Goal: Information Seeking & Learning: Learn about a topic

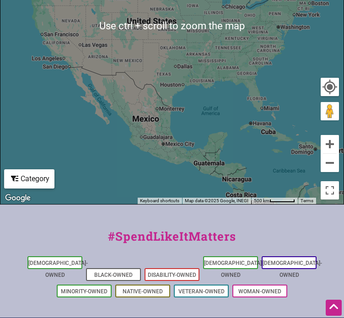
scroll to position [391, 0]
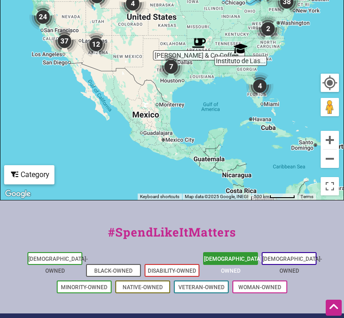
click at [217, 258] on link "[DEMOGRAPHIC_DATA]-Owned" at bounding box center [233, 264] width 59 height 18
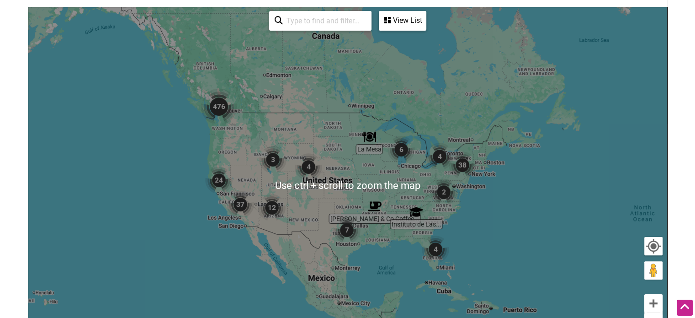
scroll to position [179, 0]
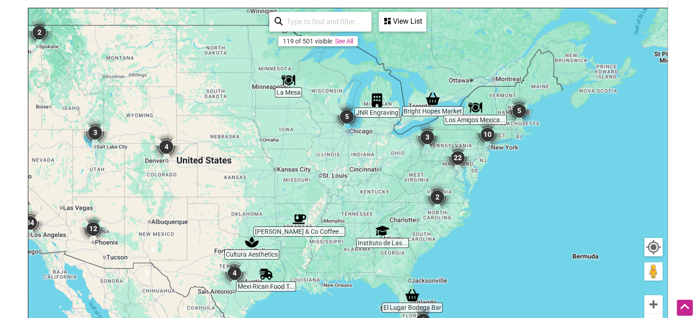
click at [343, 139] on img "3" at bounding box center [427, 137] width 35 height 35
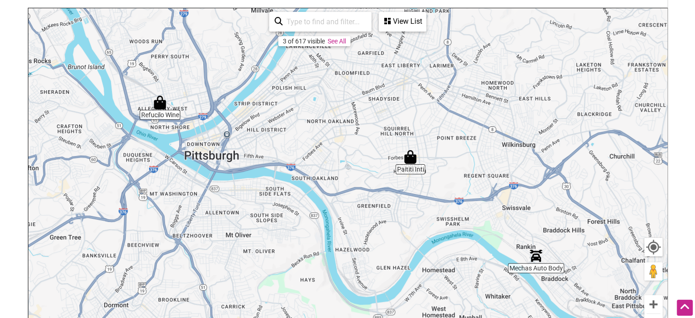
click at [156, 104] on img "Refucilo Wine" at bounding box center [159, 102] width 21 height 21
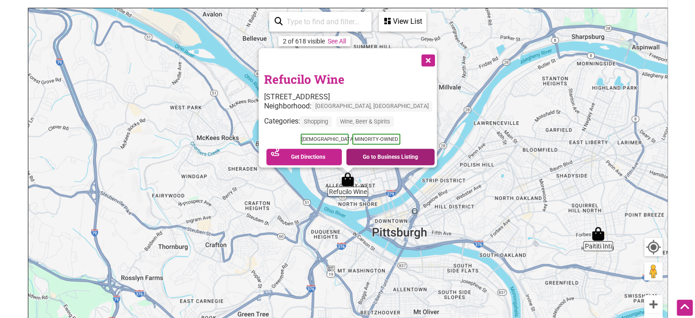
click at [343, 153] on link "Go to Business Listing" at bounding box center [390, 156] width 88 height 16
click at [343, 50] on button "Close" at bounding box center [427, 59] width 23 height 23
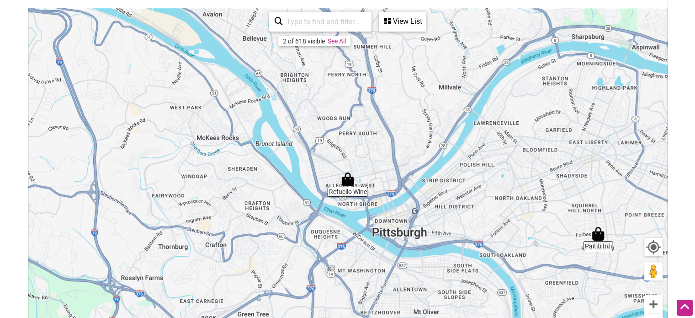
click at [343, 239] on img "Paititi Inti" at bounding box center [598, 233] width 21 height 21
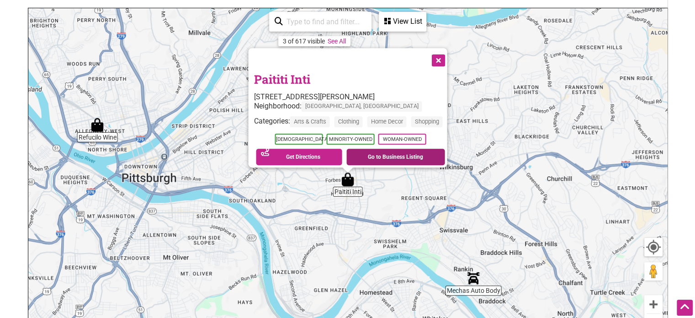
click at [343, 152] on link "Go to Business Listing" at bounding box center [395, 156] width 99 height 16
click at [343, 56] on button "Close" at bounding box center [437, 59] width 23 height 23
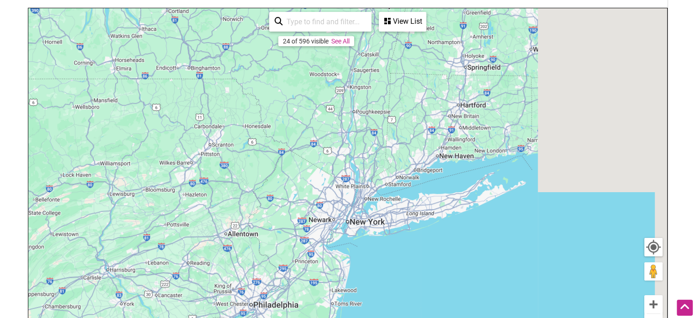
drag, startPoint x: 510, startPoint y: 98, endPoint x: 0, endPoint y: 202, distance: 520.5
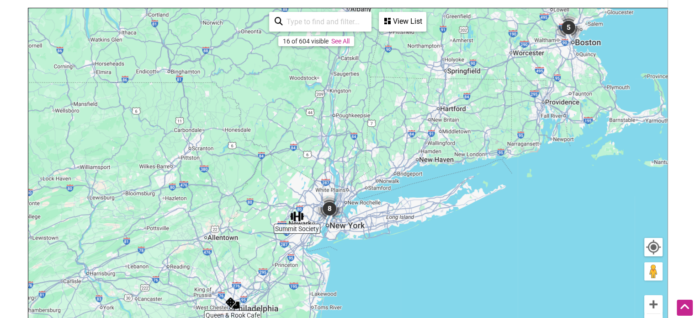
drag, startPoint x: 379, startPoint y: 87, endPoint x: 350, endPoint y: 92, distance: 28.7
click at [343, 92] on div "To navigate, press the arrow keys." at bounding box center [347, 185] width 639 height 355
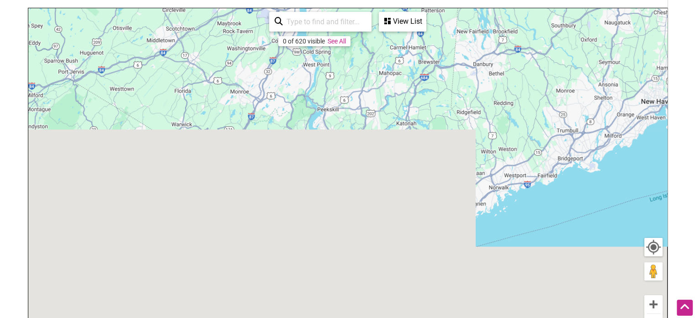
drag, startPoint x: 322, startPoint y: 246, endPoint x: 364, endPoint y: -19, distance: 268.8
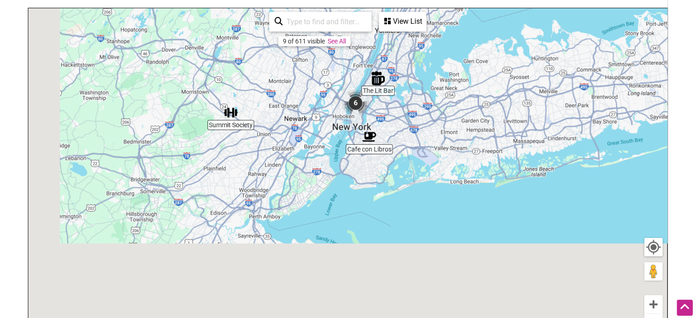
drag, startPoint x: 318, startPoint y: 185, endPoint x: 378, endPoint y: -55, distance: 247.9
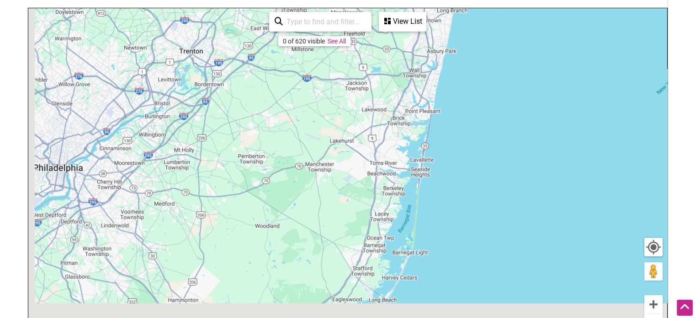
drag, startPoint x: 351, startPoint y: 146, endPoint x: 424, endPoint y: -55, distance: 213.9
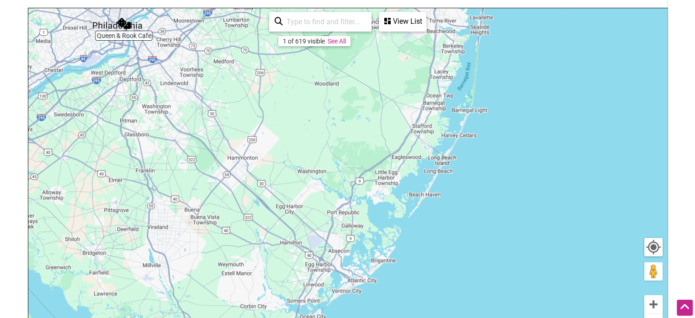
drag, startPoint x: 345, startPoint y: 195, endPoint x: 437, endPoint y: -15, distance: 229.4
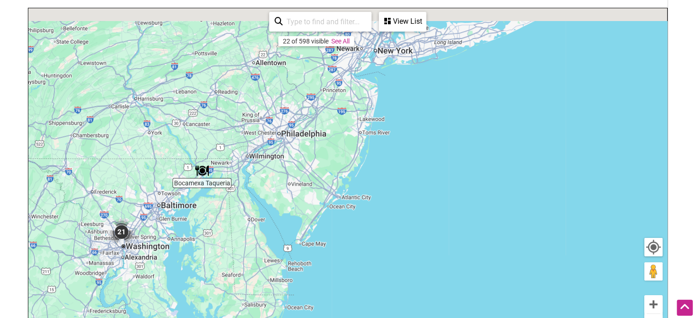
drag, startPoint x: 367, startPoint y: 82, endPoint x: 258, endPoint y: 236, distance: 188.1
click at [258, 236] on div "To navigate, press the arrow keys." at bounding box center [347, 185] width 639 height 355
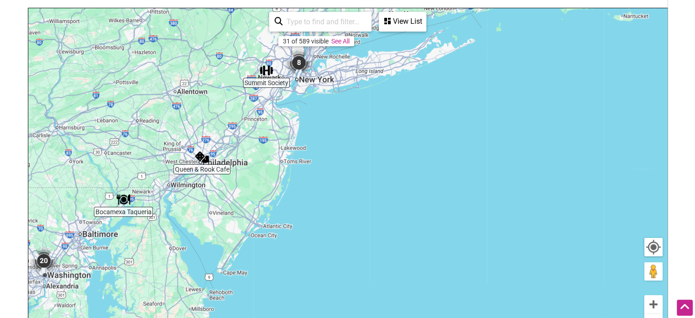
click at [300, 58] on img "8" at bounding box center [298, 62] width 35 height 35
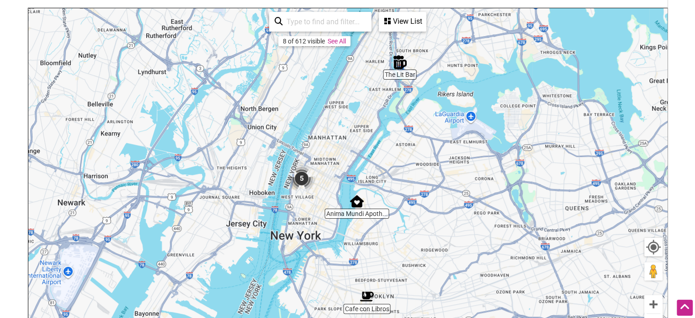
click at [292, 178] on img "5" at bounding box center [301, 178] width 35 height 35
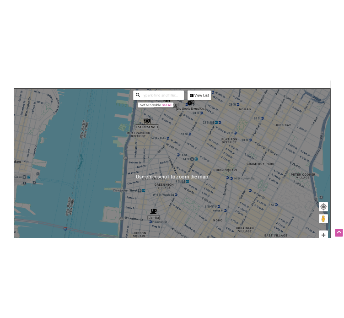
scroll to position [170, 0]
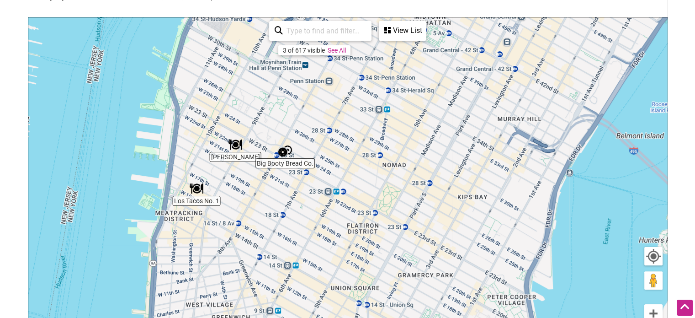
click at [202, 195] on img "Los Tacos No. 1" at bounding box center [196, 188] width 21 height 21
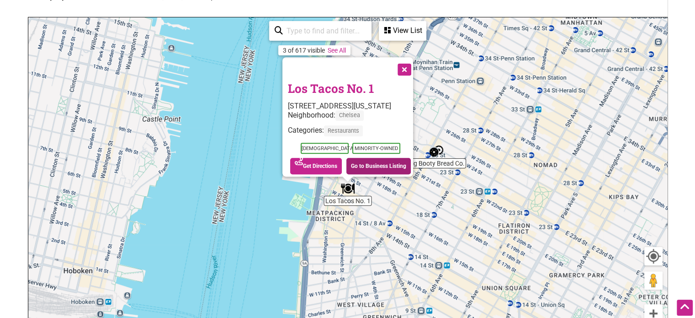
click at [343, 158] on link "Go to Business Listing" at bounding box center [378, 166] width 64 height 16
click at [343, 153] on img "Big Booty Bread Co." at bounding box center [436, 150] width 21 height 21
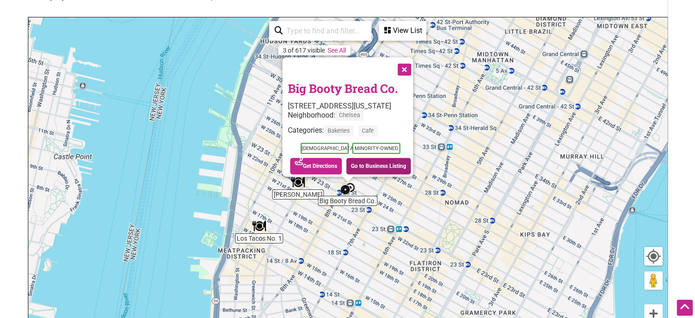
click at [343, 158] on link "Go to Business Listing" at bounding box center [378, 166] width 64 height 16
click at [296, 181] on img "Fonda" at bounding box center [297, 181] width 21 height 21
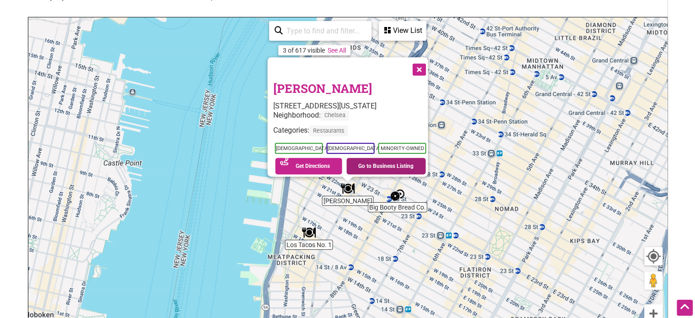
click at [343, 158] on link "Go to Business Listing" at bounding box center [386, 166] width 80 height 16
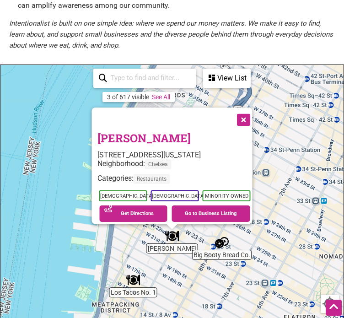
click at [244, 115] on button "Close" at bounding box center [242, 118] width 23 height 23
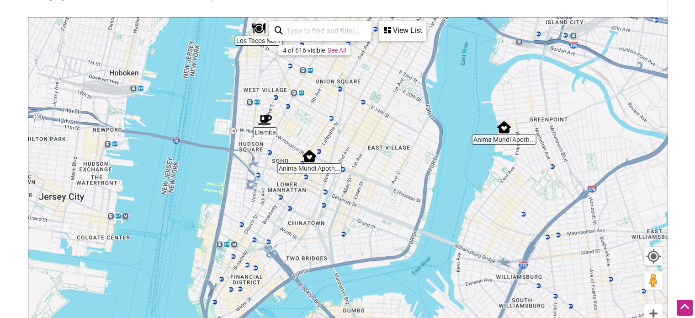
click at [263, 122] on img "Llamita" at bounding box center [265, 119] width 21 height 21
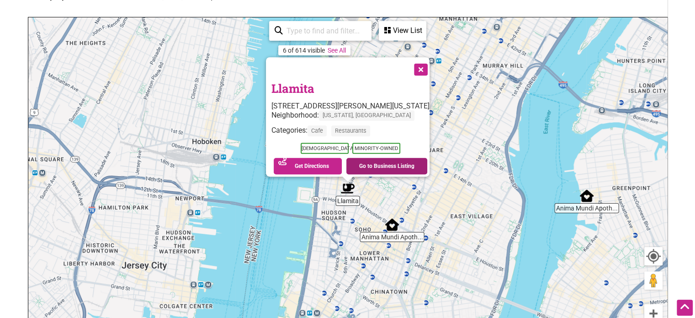
click at [343, 160] on link "Go to Business Listing" at bounding box center [386, 166] width 81 height 16
click at [343, 226] on img "Anima Mundi Apothecary" at bounding box center [392, 224] width 21 height 21
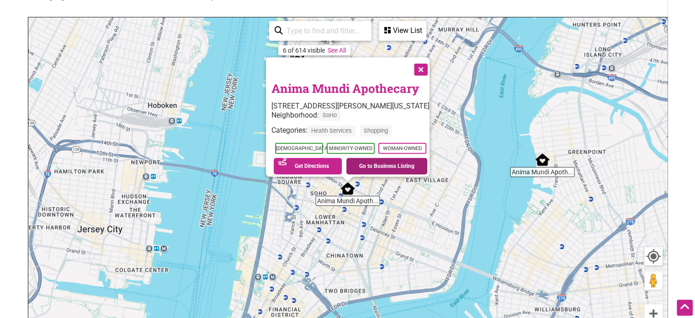
click at [343, 166] on link "Go to Business Listing" at bounding box center [386, 166] width 81 height 16
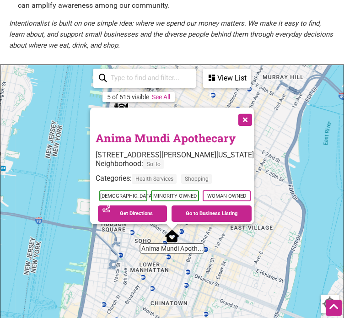
click at [245, 111] on button "Close" at bounding box center [244, 118] width 23 height 23
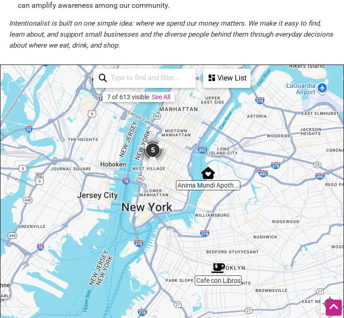
click at [222, 272] on img "Cafe con Libros" at bounding box center [217, 267] width 21 height 21
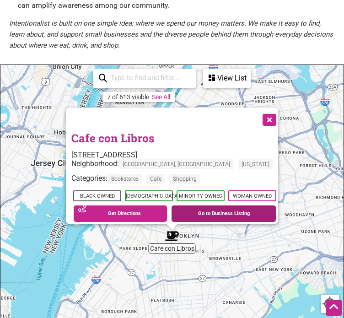
click at [205, 207] on link "Go to Business Listing" at bounding box center [223, 213] width 104 height 16
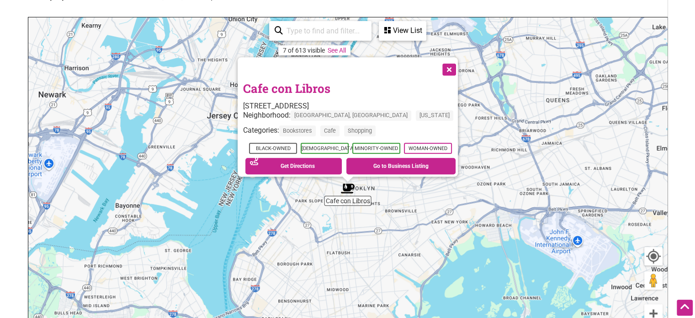
click at [343, 65] on button "Close" at bounding box center [448, 68] width 23 height 23
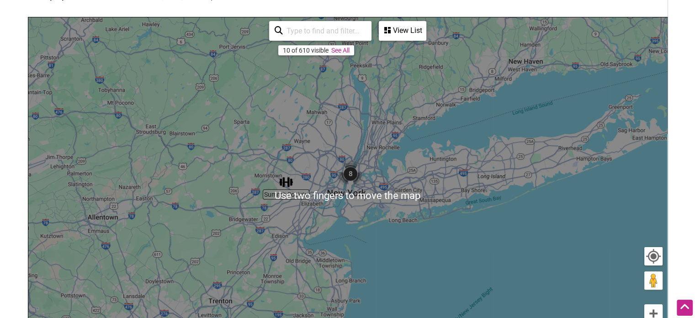
click at [282, 181] on img "Summit Society" at bounding box center [286, 181] width 21 height 21
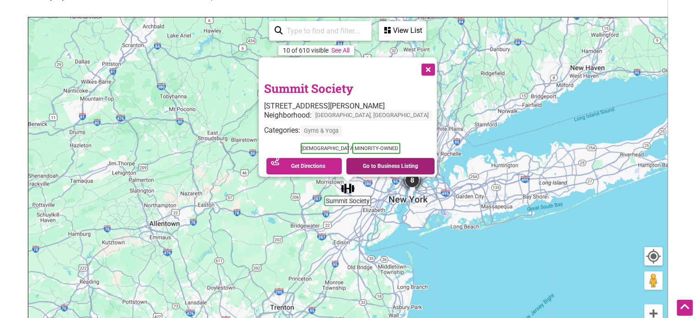
click at [343, 168] on link "Go to Business Listing" at bounding box center [390, 166] width 88 height 16
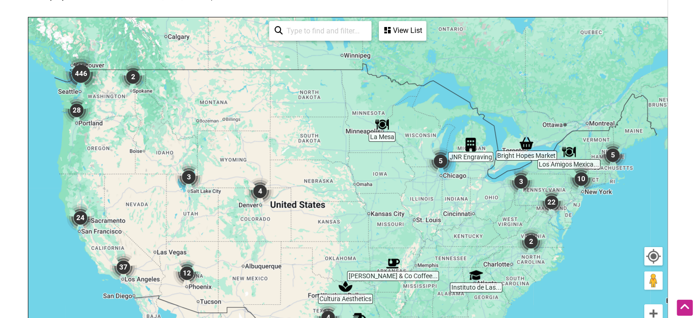
click at [80, 77] on img "446" at bounding box center [81, 74] width 44 height 44
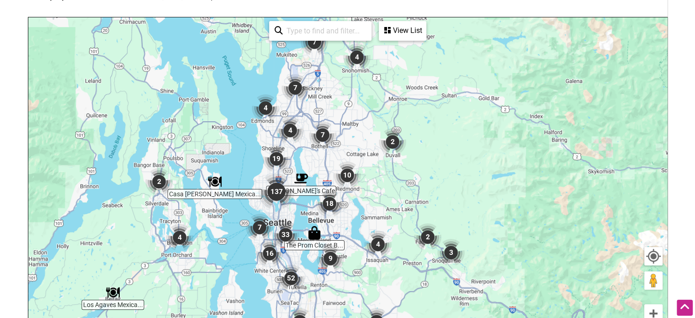
click at [343, 244] on div "To navigate, press the arrow keys." at bounding box center [347, 194] width 639 height 355
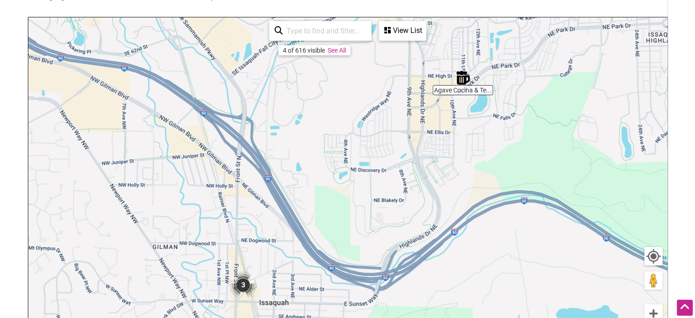
click at [343, 84] on img "Agave Cocina & Tequilas" at bounding box center [462, 77] width 21 height 21
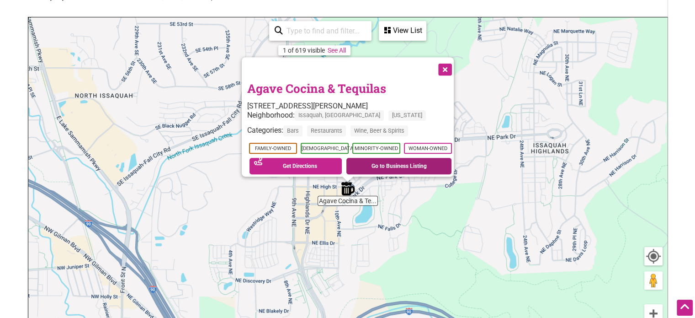
click at [343, 160] on link "Go to Business Listing" at bounding box center [398, 166] width 105 height 16
click at [343, 66] on button "Close" at bounding box center [444, 68] width 23 height 23
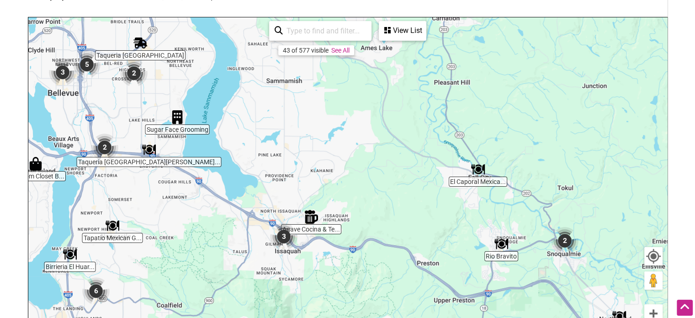
click at [279, 235] on img "3" at bounding box center [283, 236] width 35 height 35
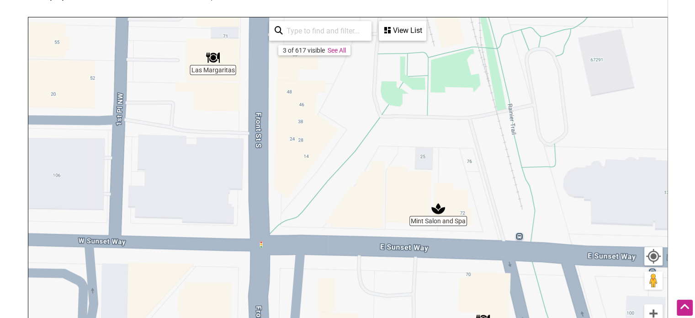
click at [214, 64] on img "Las Margaritas" at bounding box center [212, 57] width 21 height 21
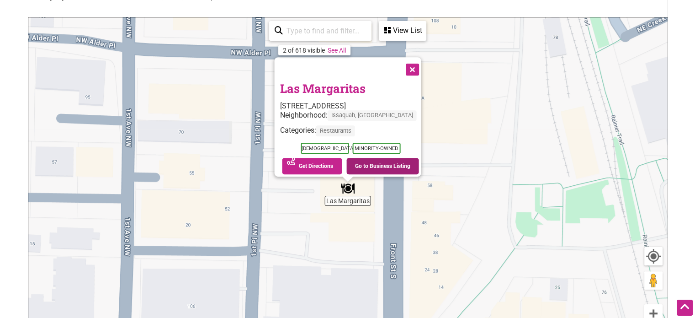
click at [343, 166] on link "Go to Business Listing" at bounding box center [382, 166] width 73 height 16
click at [343, 69] on button "Close" at bounding box center [411, 68] width 23 height 23
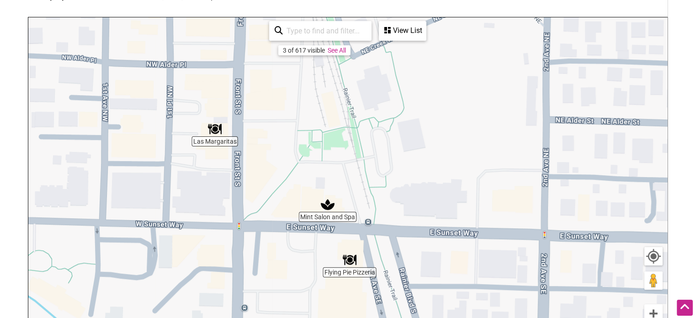
click at [327, 203] on img "Mint Salon and Spa" at bounding box center [327, 204] width 21 height 21
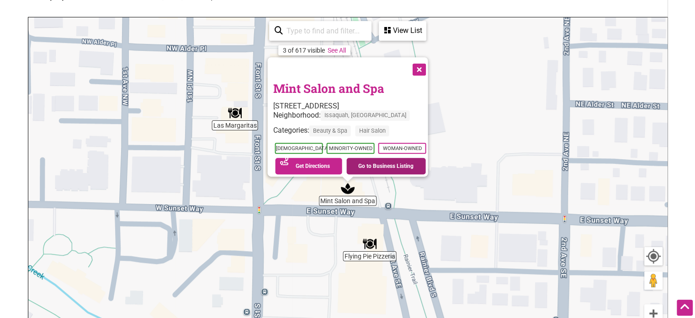
click at [343, 162] on link "Go to Business Listing" at bounding box center [386, 166] width 80 height 16
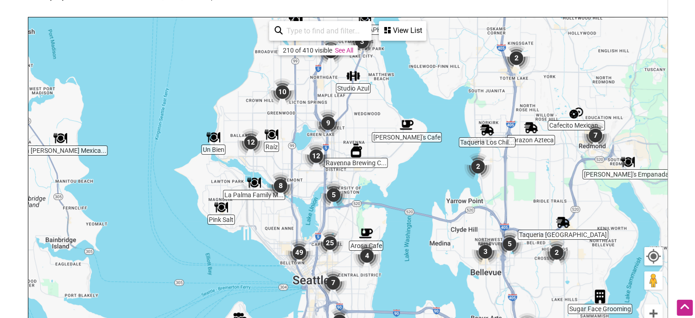
click at [328, 117] on img "9" at bounding box center [328, 123] width 35 height 35
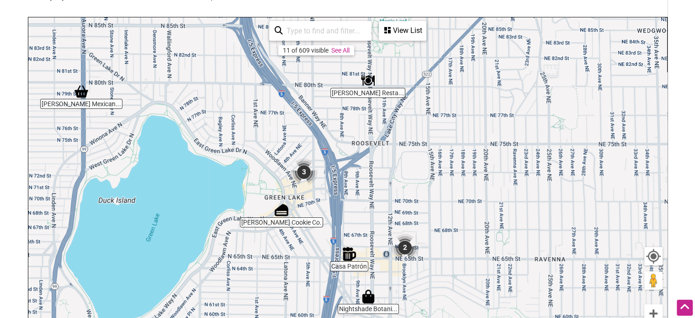
click at [341, 259] on img "Casa Patrón" at bounding box center [349, 253] width 21 height 21
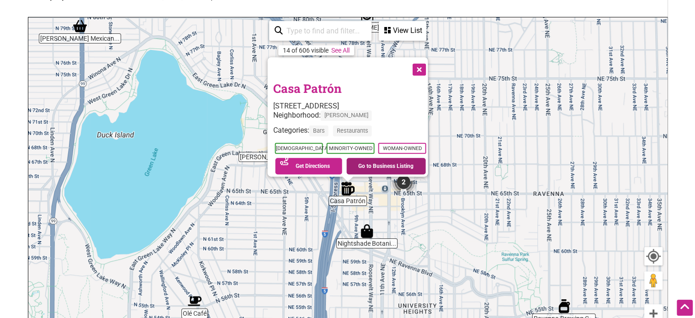
click at [343, 159] on link "Go to Business Listing" at bounding box center [386, 166] width 80 height 16
click at [343, 64] on button "Close" at bounding box center [418, 68] width 23 height 23
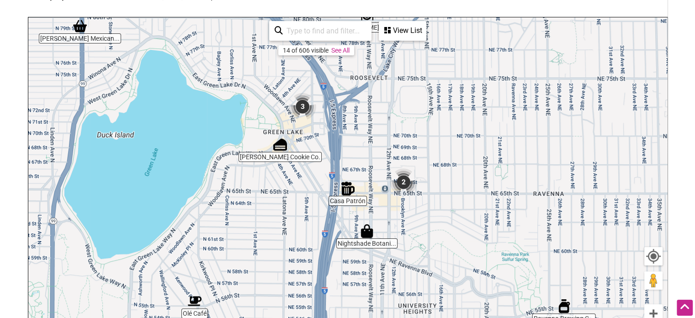
click at [288, 151] on img "Bell's Cookie Co." at bounding box center [280, 144] width 21 height 21
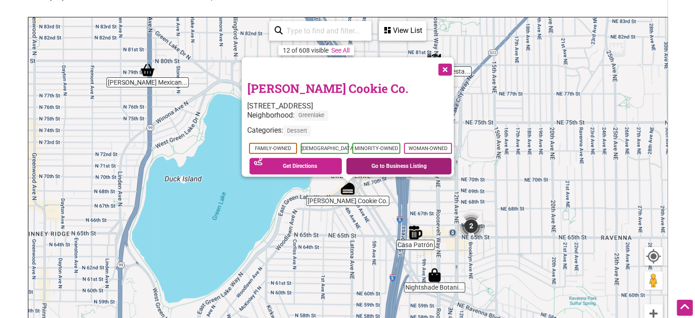
click at [343, 160] on link "Go to Business Listing" at bounding box center [398, 166] width 105 height 16
click at [343, 68] on button "Close" at bounding box center [444, 68] width 23 height 23
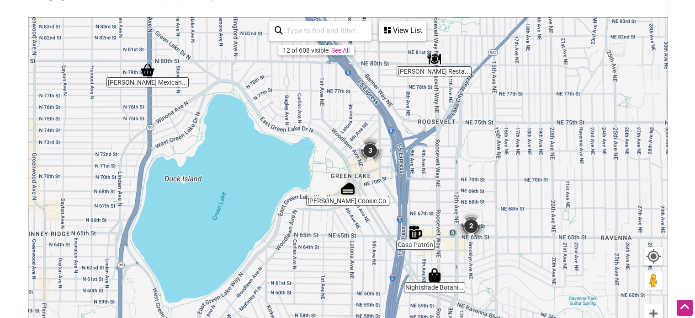
click at [343, 225] on img "2" at bounding box center [471, 225] width 35 height 35
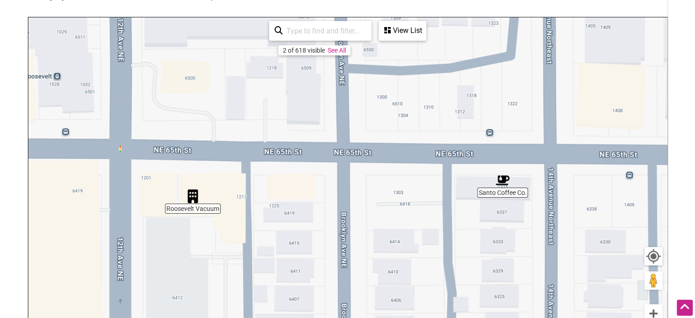
click at [343, 177] on img "Santo Coffee Co." at bounding box center [502, 180] width 21 height 21
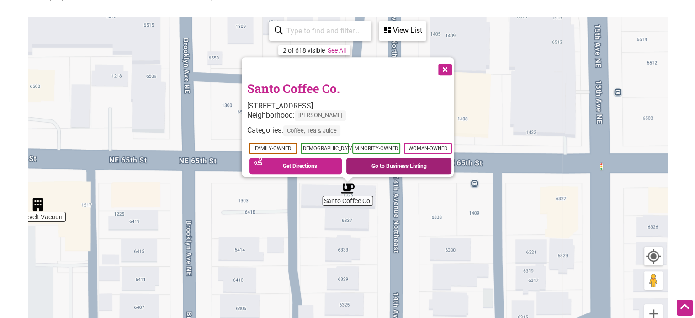
click at [343, 159] on link "Go to Business Listing" at bounding box center [398, 166] width 105 height 16
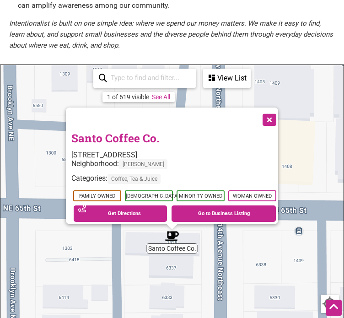
click at [279, 116] on button "Close" at bounding box center [268, 118] width 23 height 23
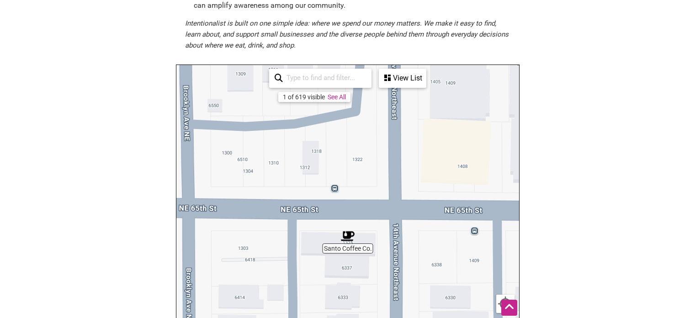
scroll to position [0, 0]
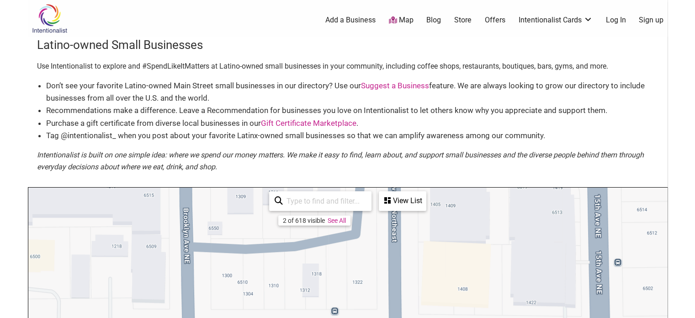
click at [317, 200] on input "search" at bounding box center [324, 201] width 83 height 18
type input "lourdes"
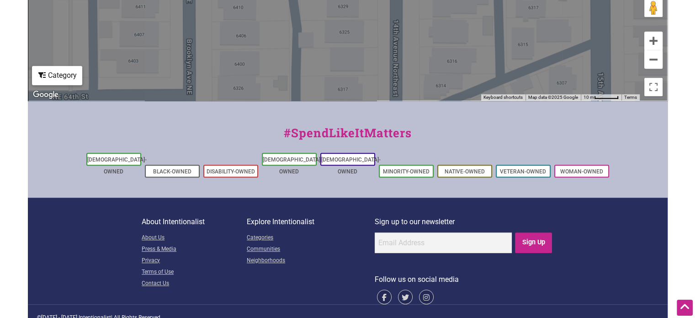
scroll to position [442, 0]
click at [294, 159] on link "[DEMOGRAPHIC_DATA]-Owned" at bounding box center [292, 166] width 59 height 18
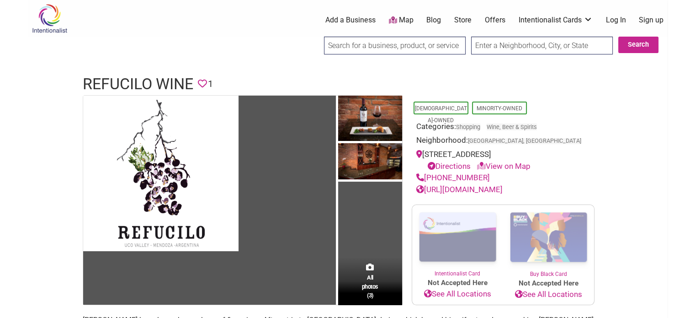
click at [499, 186] on link "https://www.refucilo.wine/" at bounding box center [459, 189] width 86 height 9
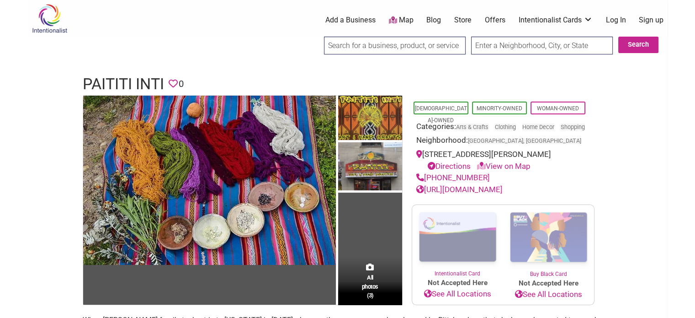
click at [465, 194] on link "https://www.paititishop.com/" at bounding box center [459, 189] width 86 height 9
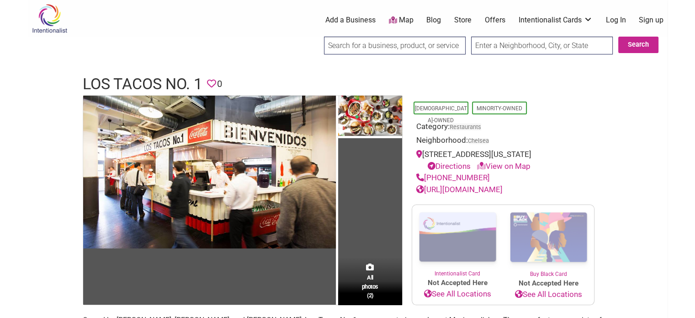
click at [503, 186] on link "[URL][DOMAIN_NAME]" at bounding box center [459, 189] width 86 height 9
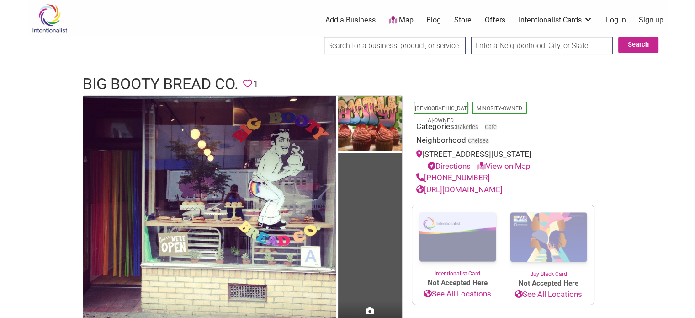
click at [474, 191] on link "[URL][DOMAIN_NAME]" at bounding box center [459, 189] width 86 height 9
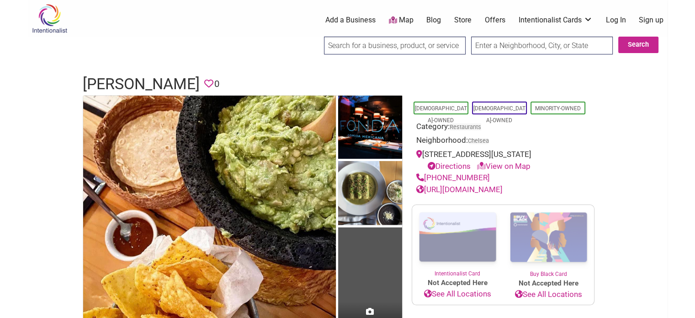
click at [460, 190] on link "[URL][DOMAIN_NAME]" at bounding box center [459, 189] width 86 height 9
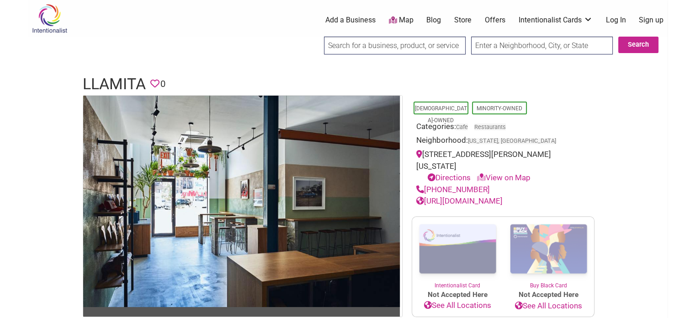
click at [486, 195] on div "[URL][DOMAIN_NAME]" at bounding box center [503, 201] width 174 height 12
click at [485, 196] on link "http://llamitanyc.com/" at bounding box center [459, 200] width 86 height 9
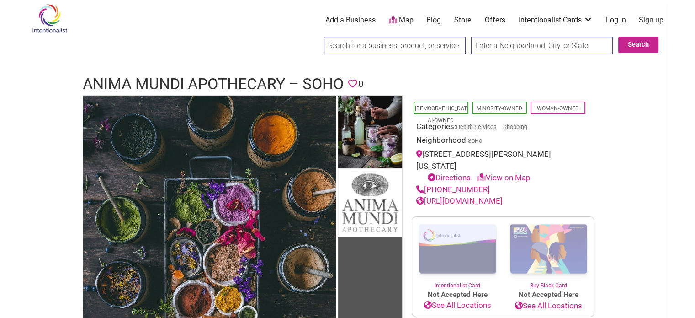
click at [474, 196] on link "[URL][DOMAIN_NAME]" at bounding box center [459, 200] width 86 height 9
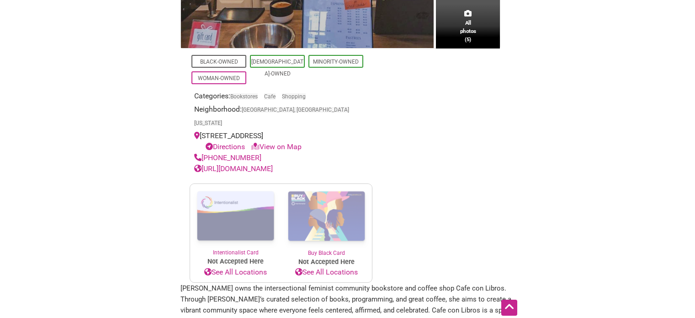
scroll to position [316, 0]
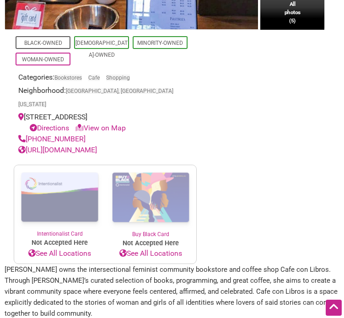
click at [97, 145] on link "[URL][DOMAIN_NAME]" at bounding box center [57, 149] width 79 height 9
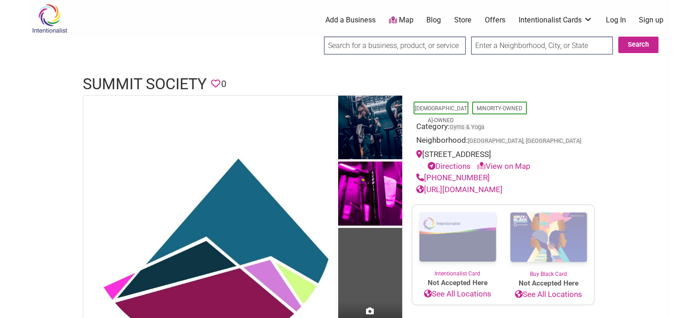
click at [477, 190] on link "https://summitsocietyphx.com/" at bounding box center [459, 189] width 86 height 9
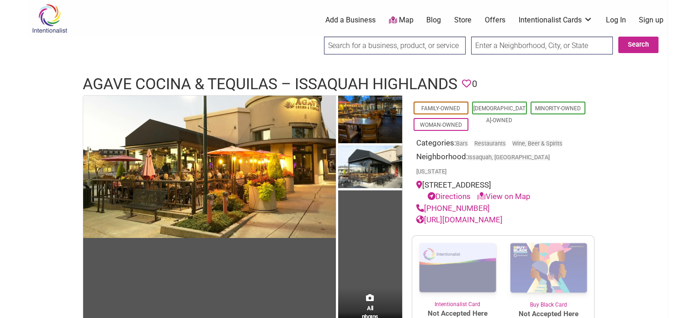
click at [470, 215] on link "https://agavecocina.com/" at bounding box center [459, 219] width 86 height 9
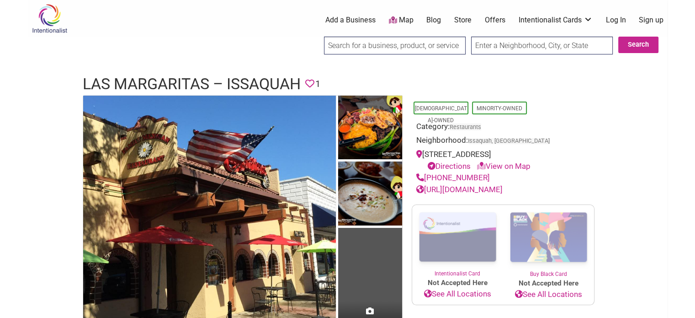
click at [456, 188] on link "[URL][DOMAIN_NAME]" at bounding box center [459, 189] width 86 height 9
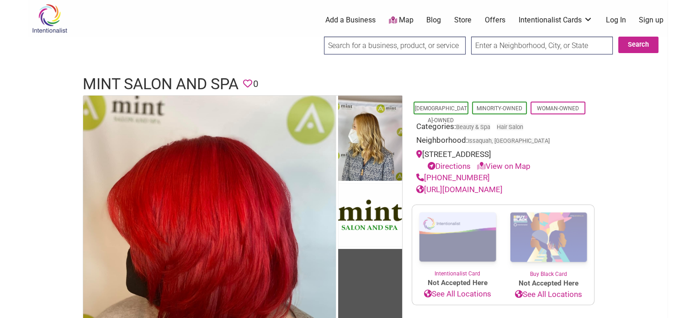
click at [445, 189] on link "https://www.mintissaquah.com/" at bounding box center [459, 189] width 86 height 9
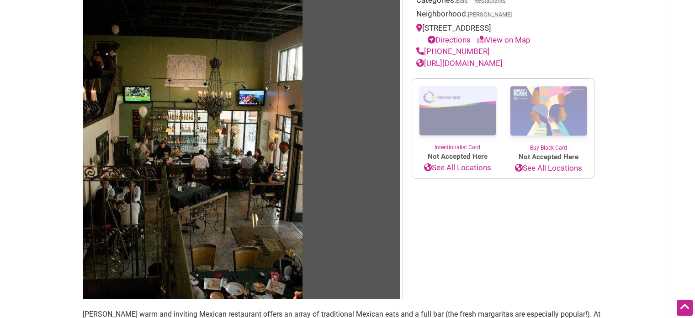
scroll to position [46, 0]
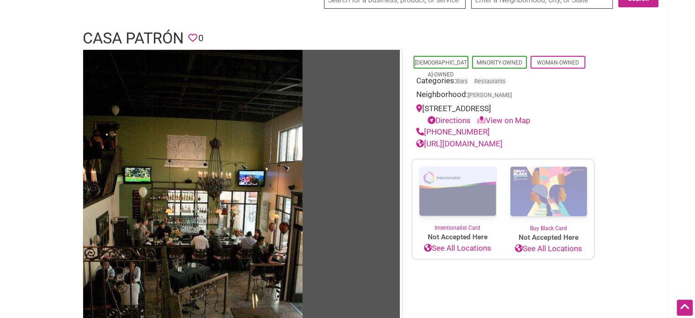
click at [503, 143] on link "[URL][DOMAIN_NAME]" at bounding box center [459, 143] width 86 height 9
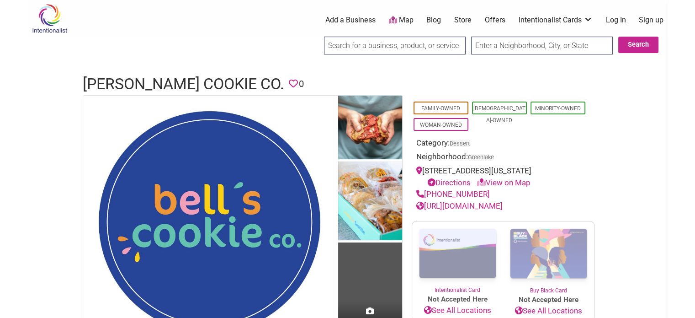
click at [457, 210] on link "[URL][DOMAIN_NAME]" at bounding box center [459, 205] width 86 height 9
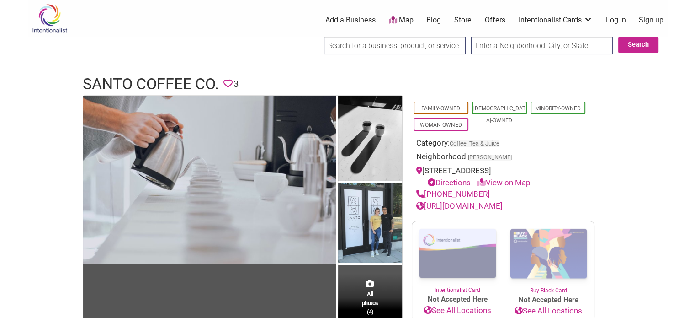
click at [481, 203] on link "https://www.santocoffee.co/" at bounding box center [459, 205] width 86 height 9
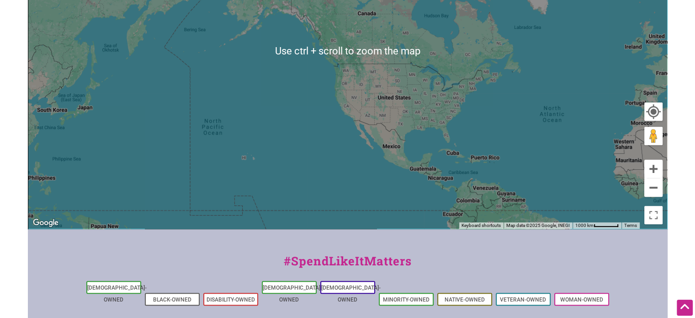
scroll to position [302, 0]
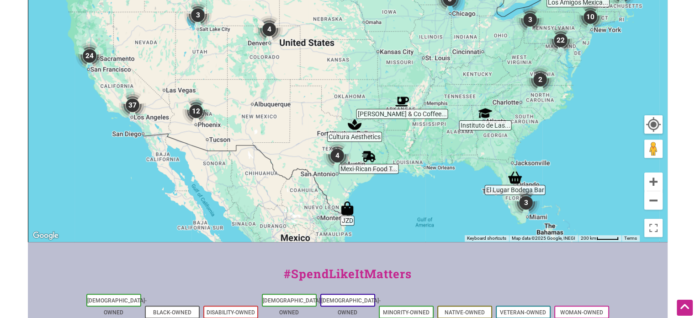
click at [138, 122] on img "37" at bounding box center [132, 105] width 35 height 35
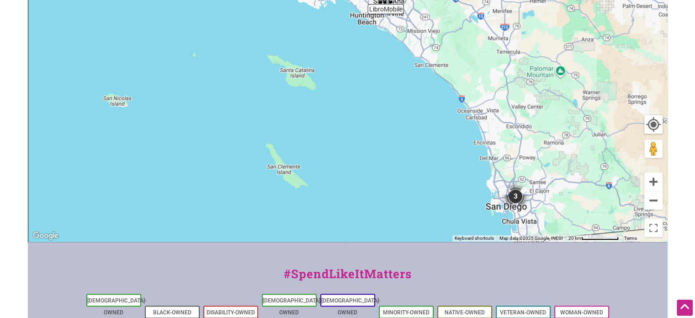
click at [517, 196] on img "3" at bounding box center [515, 196] width 35 height 35
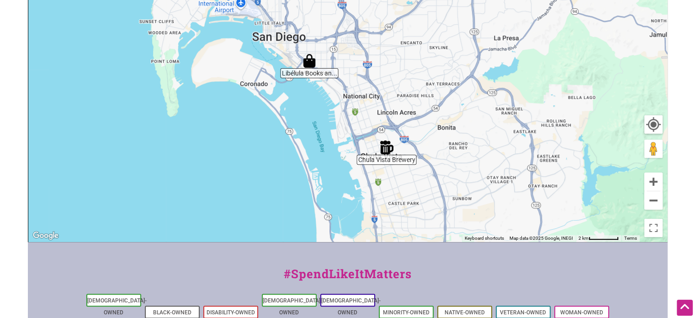
click at [311, 63] on img "Libélula Books and Co." at bounding box center [309, 60] width 21 height 21
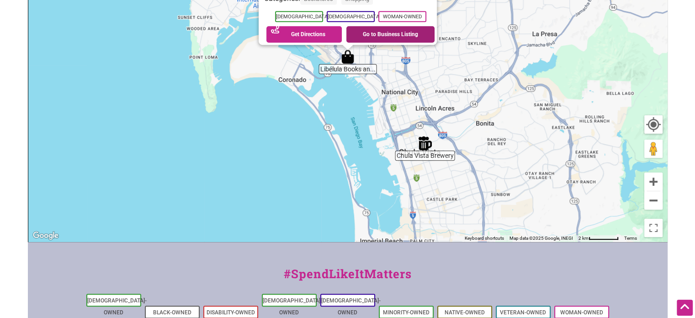
click at [373, 35] on link "Go to Business Listing" at bounding box center [390, 34] width 88 height 16
click at [428, 148] on img "Chula Vista Brewery" at bounding box center [424, 143] width 21 height 21
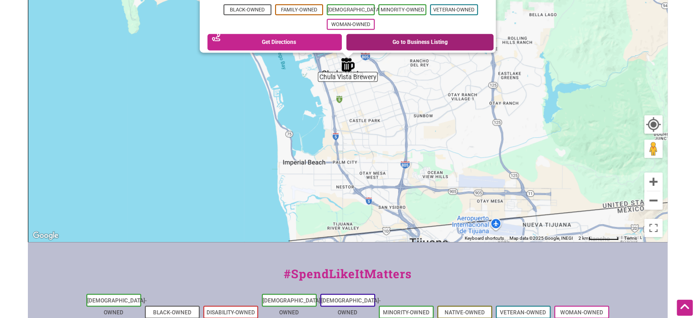
click at [402, 41] on link "Go to Business Listing" at bounding box center [419, 42] width 147 height 16
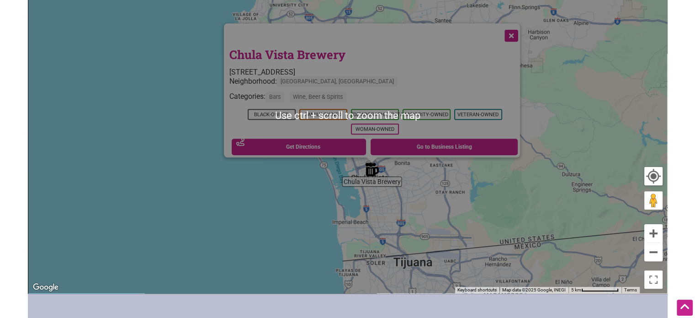
scroll to position [228, 0]
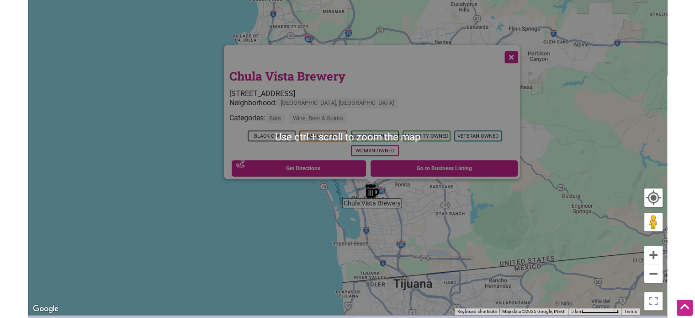
click at [512, 52] on button "Close" at bounding box center [510, 56] width 23 height 23
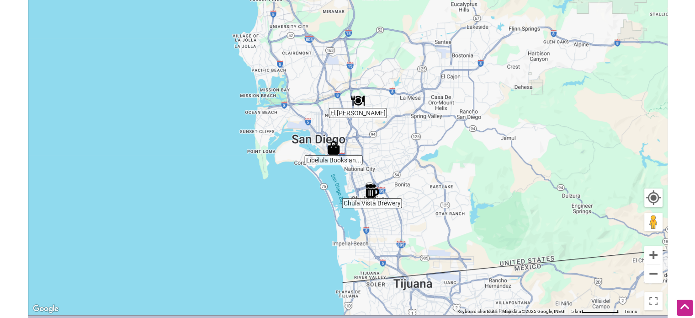
click at [360, 97] on img "El Borrego" at bounding box center [357, 100] width 21 height 21
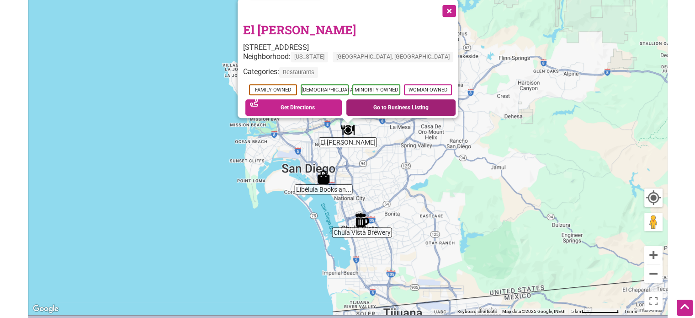
click at [360, 99] on link "Go to Business Listing" at bounding box center [400, 107] width 109 height 16
click at [447, 9] on button "Close" at bounding box center [448, 10] width 23 height 23
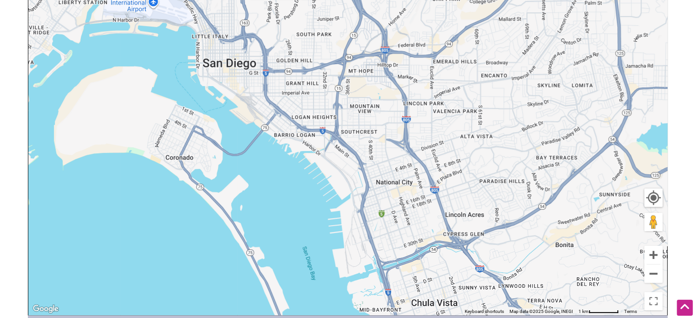
drag, startPoint x: 316, startPoint y: 189, endPoint x: 332, endPoint y: -8, distance: 197.2
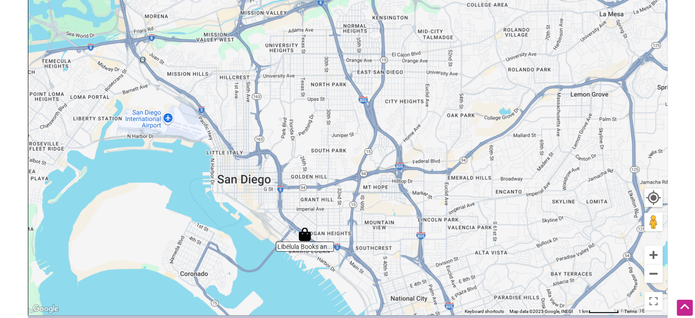
drag, startPoint x: 377, startPoint y: 97, endPoint x: 419, endPoint y: 270, distance: 177.8
click at [419, 270] on div "To navigate, press the arrow keys." at bounding box center [347, 136] width 639 height 355
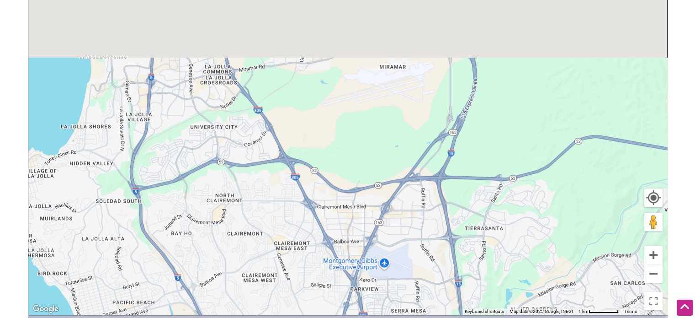
drag, startPoint x: 419, startPoint y: 169, endPoint x: 381, endPoint y: 331, distance: 166.0
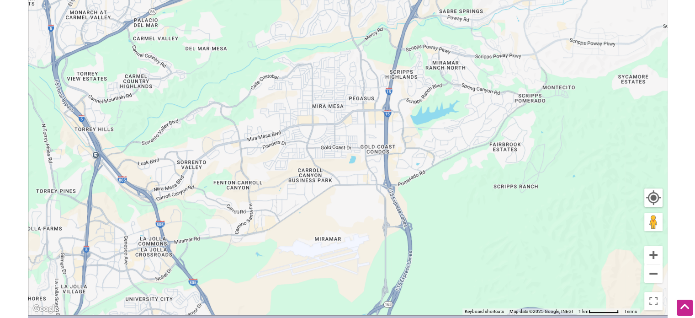
drag, startPoint x: 323, startPoint y: 243, endPoint x: 367, endPoint y: 339, distance: 105.7
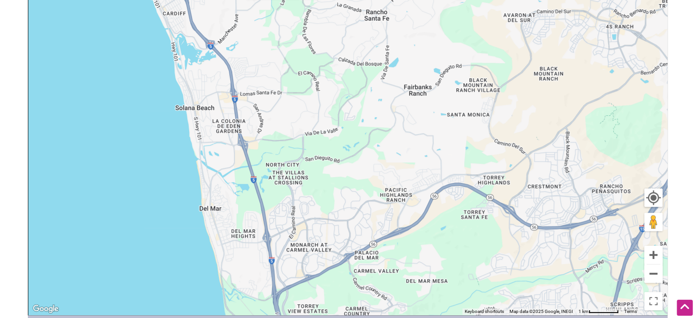
drag, startPoint x: 293, startPoint y: 148, endPoint x: 447, endPoint y: 262, distance: 191.8
click at [447, 262] on div "To navigate, press the arrow keys." at bounding box center [347, 136] width 639 height 355
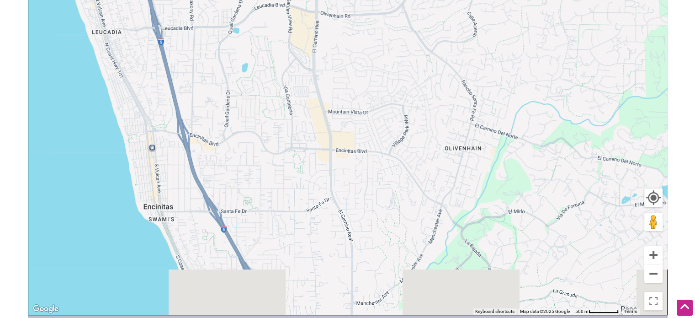
drag, startPoint x: 240, startPoint y: 228, endPoint x: 276, endPoint y: 180, distance: 60.1
click at [276, 180] on div "To navigate, press the arrow keys." at bounding box center [347, 136] width 639 height 355
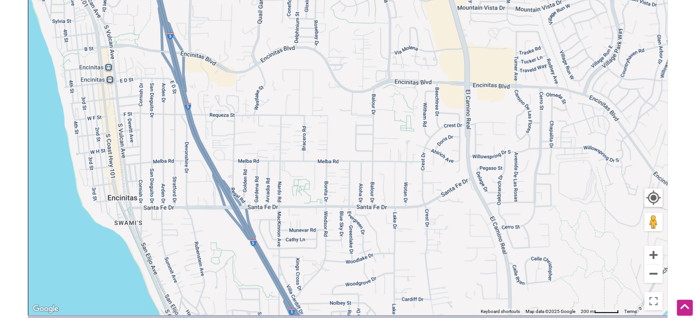
drag, startPoint x: 259, startPoint y: 183, endPoint x: 351, endPoint y: 143, distance: 100.3
click at [351, 143] on div "To navigate, press the arrow keys." at bounding box center [347, 136] width 639 height 355
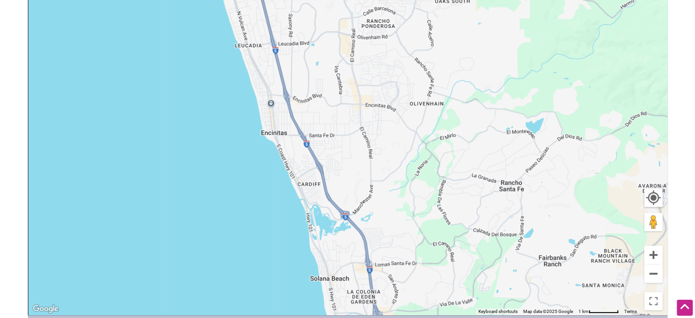
click at [325, 111] on div "To navigate, press the arrow keys." at bounding box center [347, 136] width 639 height 355
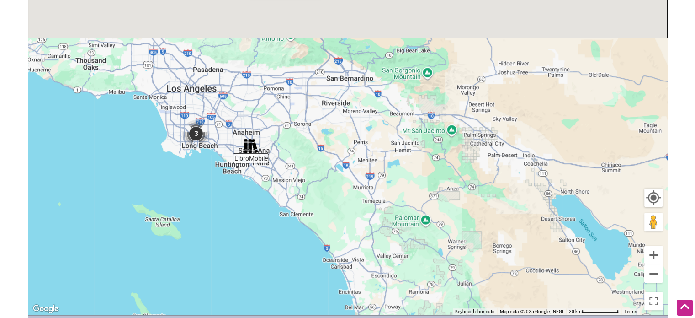
drag, startPoint x: 519, startPoint y: 107, endPoint x: 428, endPoint y: 293, distance: 206.8
click at [428, 293] on div "To navigate, press the arrow keys." at bounding box center [347, 136] width 639 height 355
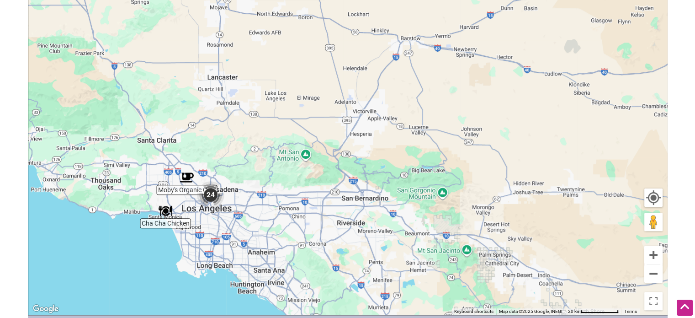
drag, startPoint x: 230, startPoint y: 279, endPoint x: 358, endPoint y: 175, distance: 165.6
click at [358, 175] on div "To navigate, press the arrow keys." at bounding box center [347, 136] width 639 height 355
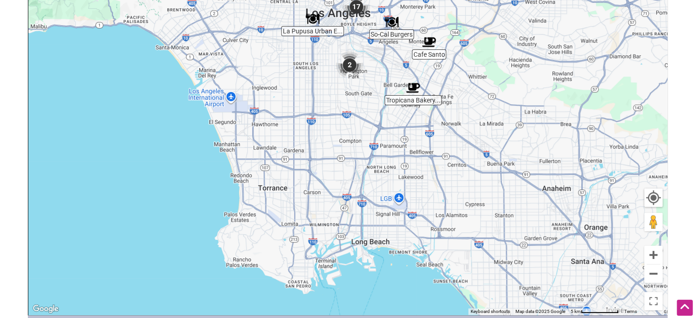
drag, startPoint x: 194, startPoint y: 247, endPoint x: 356, endPoint y: 31, distance: 270.9
click at [356, 31] on div "To navigate, press the arrow keys." at bounding box center [347, 136] width 639 height 355
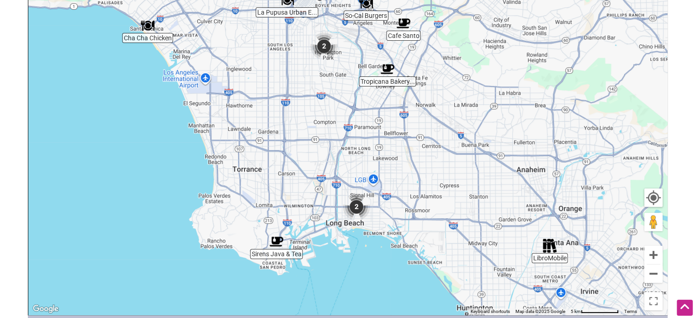
click at [351, 204] on img "2" at bounding box center [356, 206] width 35 height 35
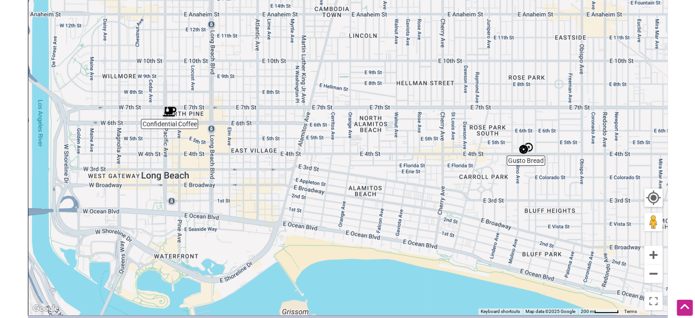
click at [524, 149] on img "Gusto Bread" at bounding box center [525, 148] width 21 height 21
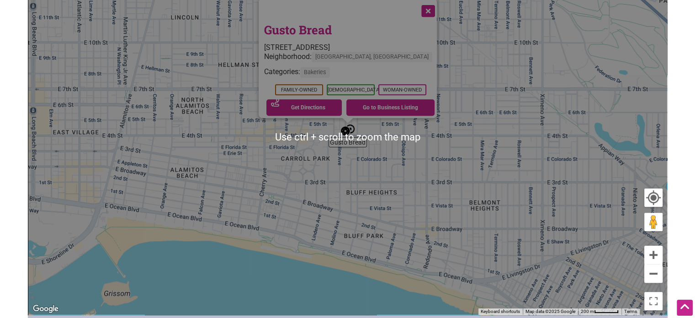
scroll to position [152, 0]
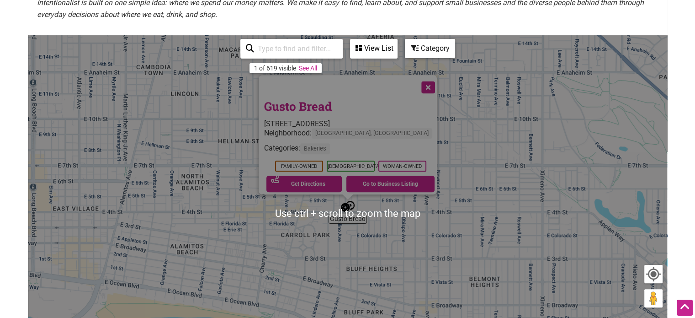
click at [426, 86] on button "Close" at bounding box center [427, 86] width 23 height 23
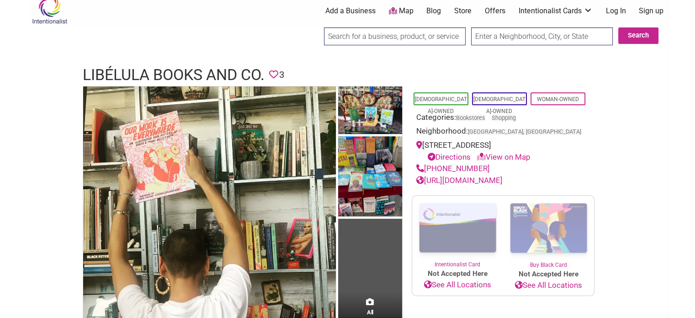
scroll to position [9, 0]
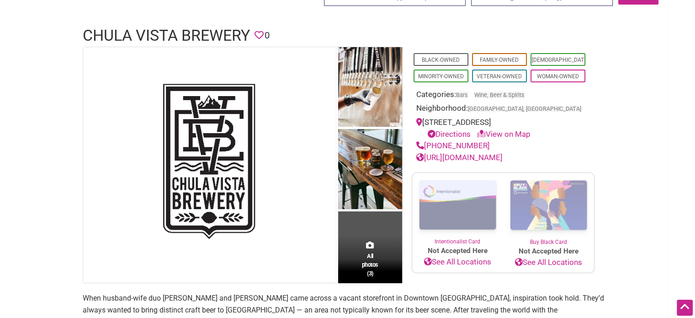
scroll to position [47, 0]
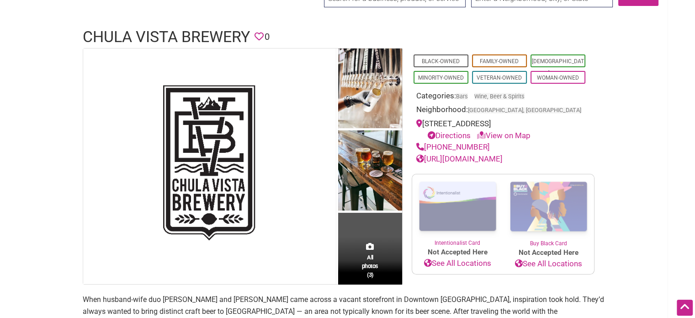
click at [503, 158] on link "[URL][DOMAIN_NAME]" at bounding box center [459, 158] width 86 height 9
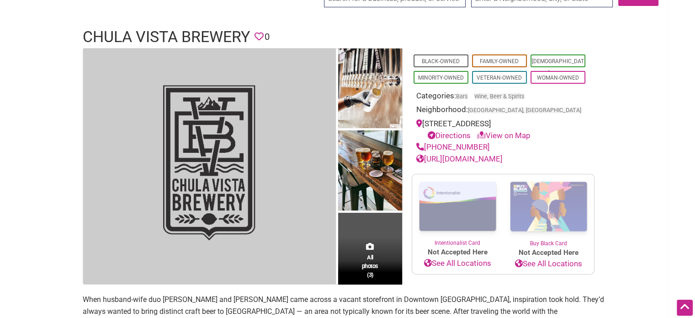
scroll to position [307, 0]
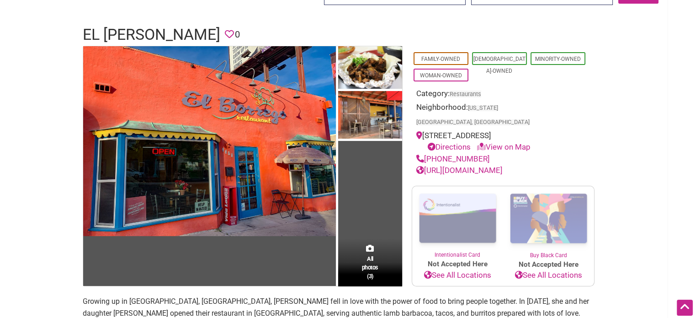
scroll to position [38, 0]
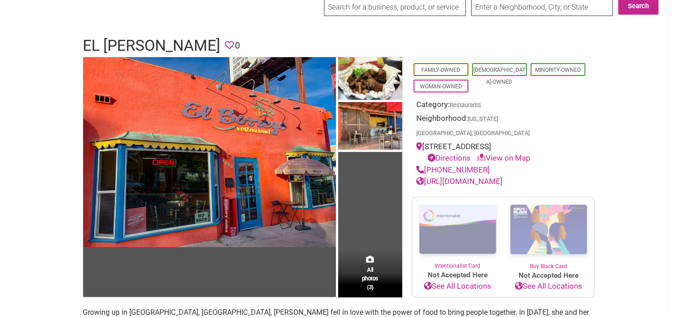
click at [503, 176] on link "[URL][DOMAIN_NAME]" at bounding box center [459, 180] width 86 height 9
